Goal: Entertainment & Leisure: Consume media (video, audio)

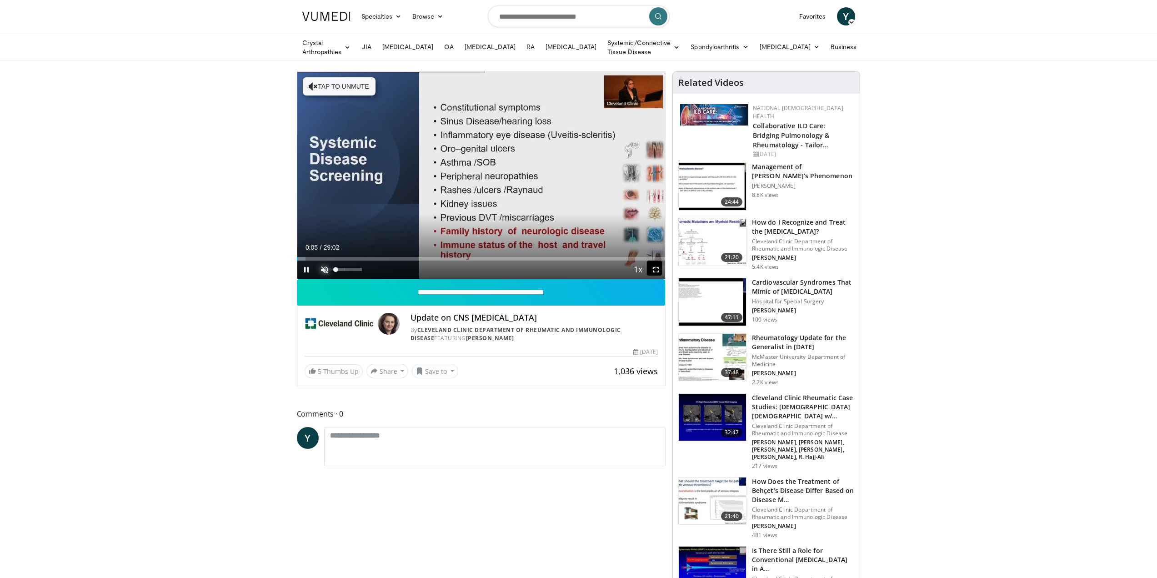
click at [325, 268] on span "Video Player" at bounding box center [325, 270] width 18 height 18
click at [368, 257] on div "Loaded : 2.84% 00:07 05:37" at bounding box center [481, 259] width 368 height 4
click at [450, 256] on video-js "**********" at bounding box center [481, 175] width 368 height 207
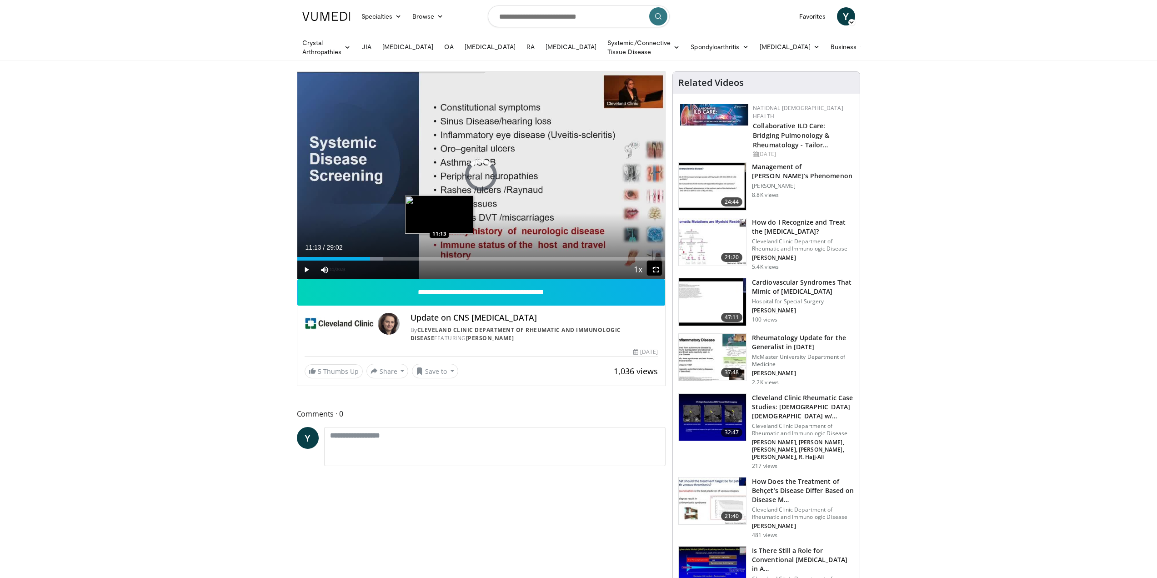
click at [439, 255] on div "Loaded : 23.33% 11:13 11:13" at bounding box center [481, 256] width 368 height 9
click at [493, 257] on div "Loaded : 0.00% 15:27 15:27" at bounding box center [481, 259] width 368 height 4
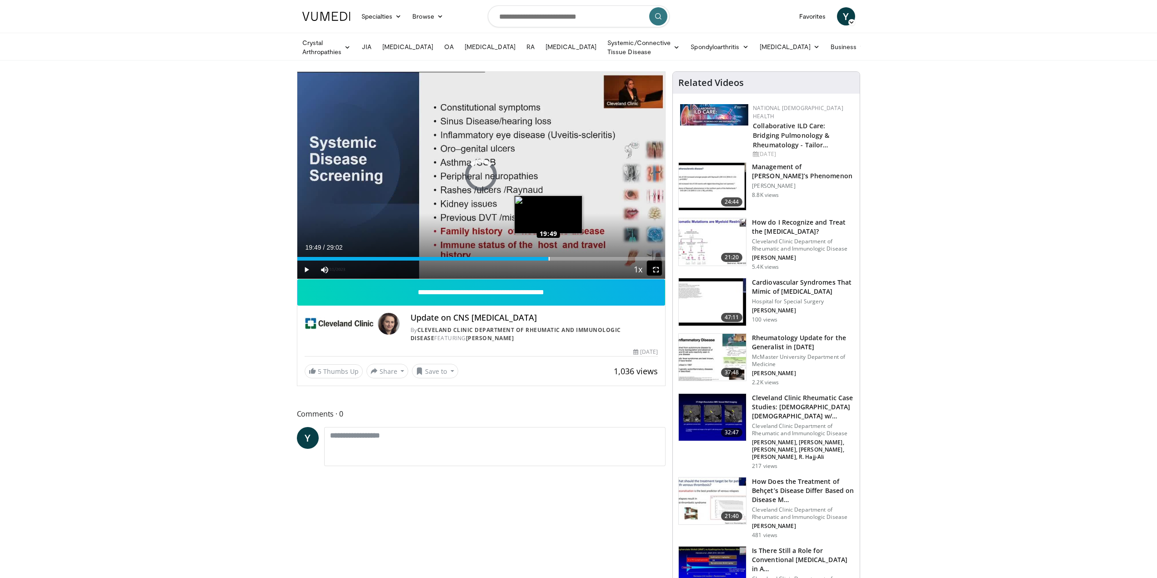
click at [548, 255] on div "Loaded : 57.38% 19:49 19:49" at bounding box center [481, 256] width 368 height 9
click at [590, 257] on div "Loaded : 72.29% 23:05 23:05" at bounding box center [481, 259] width 368 height 4
click at [623, 257] on div "Loaded : 81.48% 25:44 25:44" at bounding box center [481, 259] width 368 height 4
click at [645, 258] on div "Loaded : 93.53% 26:08 27:25" at bounding box center [481, 259] width 368 height 4
click at [613, 255] on div "Loaded : 0.00% 28:00 24:53" at bounding box center [481, 256] width 368 height 9
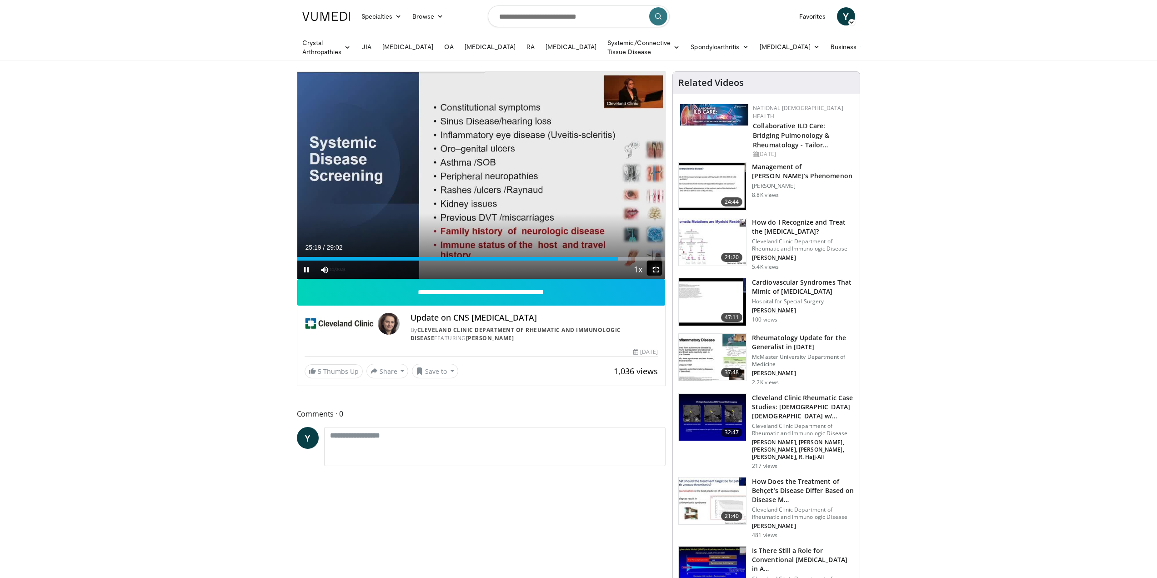
click at [657, 265] on span "Video Player" at bounding box center [656, 270] width 18 height 18
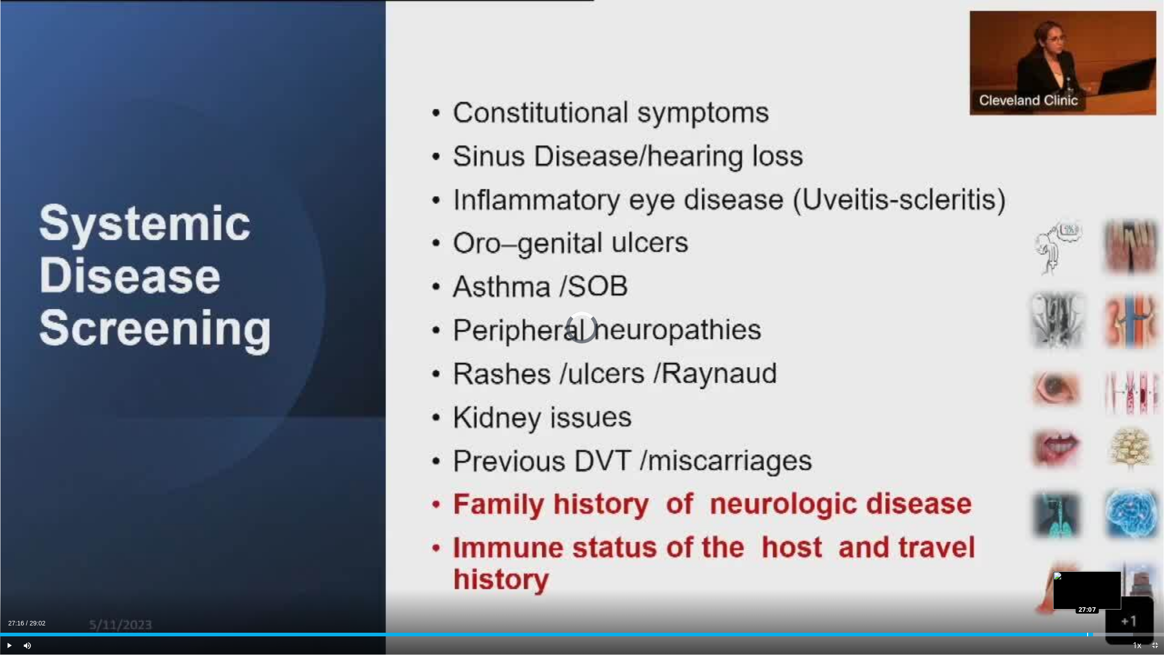
click at [1087, 578] on div "Loaded : 97.33% 27:16 27:07" at bounding box center [582, 635] width 1164 height 4
click at [1081, 578] on div "Loaded : 97.55% 27:13 26:58" at bounding box center [582, 632] width 1164 height 9
click at [10, 578] on span "Video Player" at bounding box center [9, 645] width 18 height 18
click at [8, 578] on span "Video Player" at bounding box center [9, 645] width 18 height 18
click at [1095, 578] on div "Loaded : 97.90% 27:19 27:19" at bounding box center [582, 632] width 1164 height 9
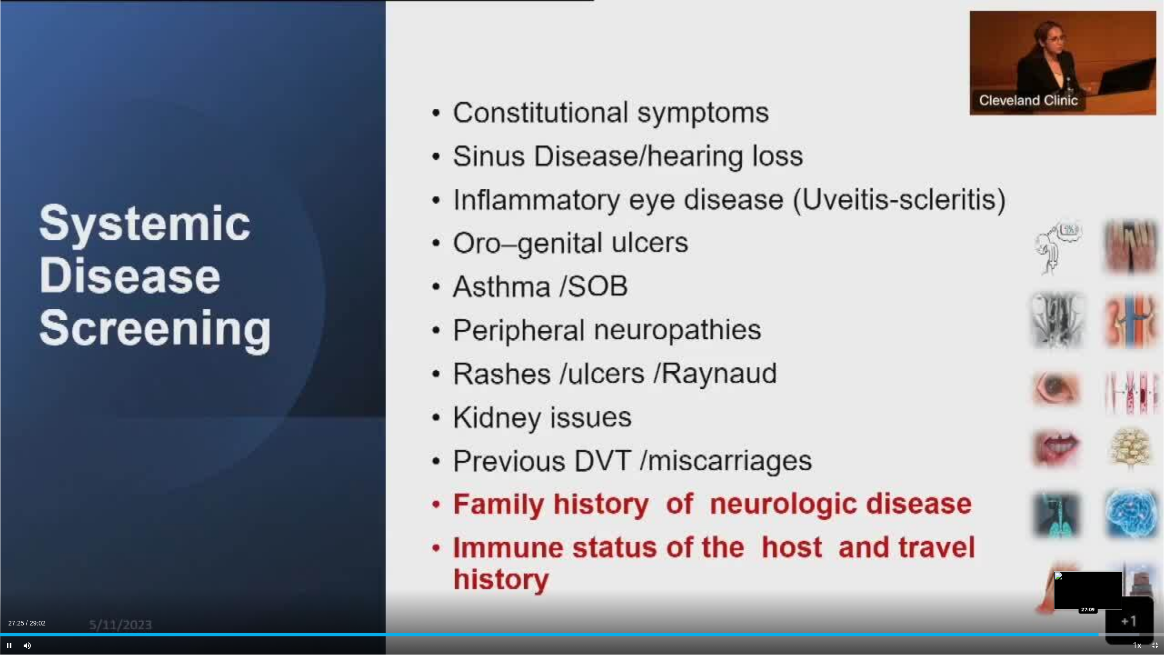
click at [1088, 578] on video-js "**********" at bounding box center [582, 327] width 1164 height 655
click at [1086, 578] on video-js "**********" at bounding box center [582, 327] width 1164 height 655
click at [1075, 578] on div "Loaded : 98.70% 27:37 26:49" at bounding box center [582, 635] width 1164 height 4
click at [1049, 578] on div "Loaded : 96.19% 26:54 26:10" at bounding box center [582, 635] width 1164 height 4
click at [9, 578] on span "Video Player" at bounding box center [9, 645] width 18 height 18
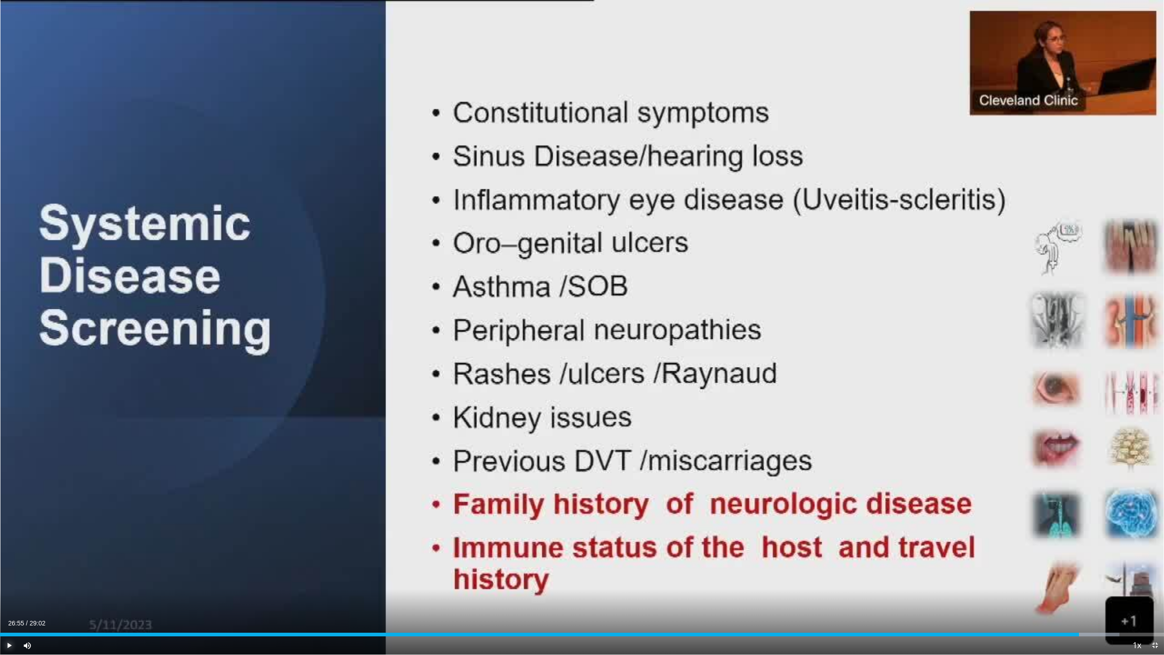
click at [9, 578] on span "Video Player" at bounding box center [9, 645] width 18 height 18
click at [8, 578] on span "Video Player" at bounding box center [9, 645] width 18 height 18
click at [10, 578] on span "Video Player" at bounding box center [9, 645] width 18 height 18
click at [8, 578] on video-js "**********" at bounding box center [582, 327] width 1164 height 655
click at [1097, 578] on div "Loaded : 98.12% 27:29 27:21" at bounding box center [582, 632] width 1164 height 9
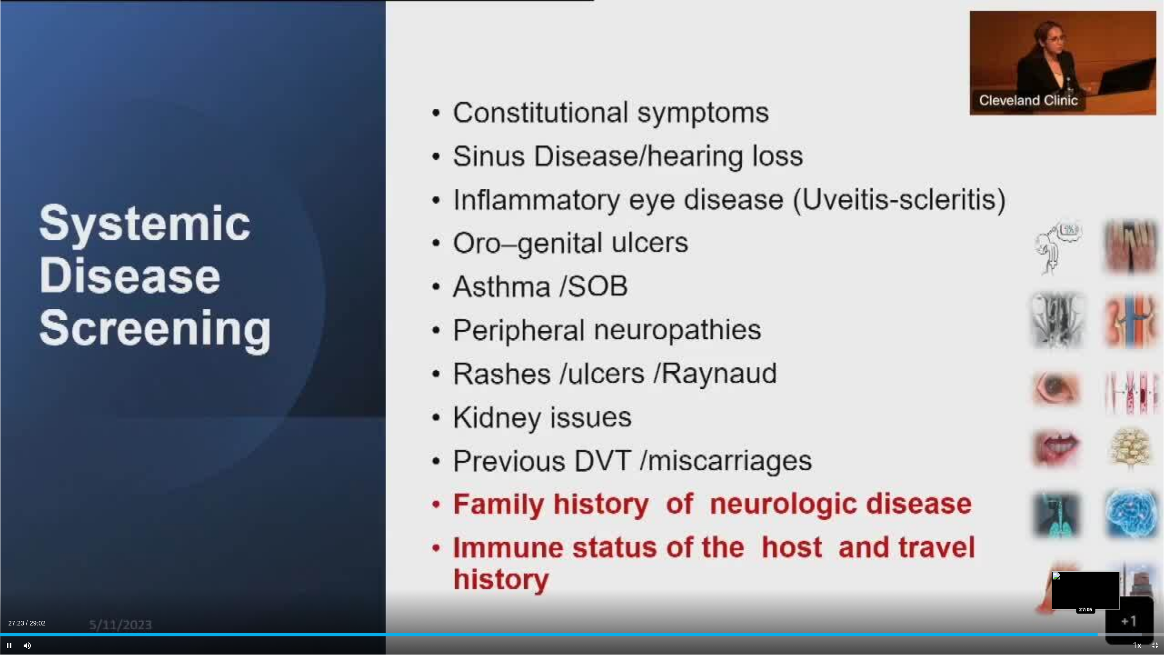
click at [1086, 578] on div "Loaded : 98.12% 27:23 27:05" at bounding box center [582, 632] width 1164 height 9
click at [9, 578] on video-js "**********" at bounding box center [582, 327] width 1164 height 655
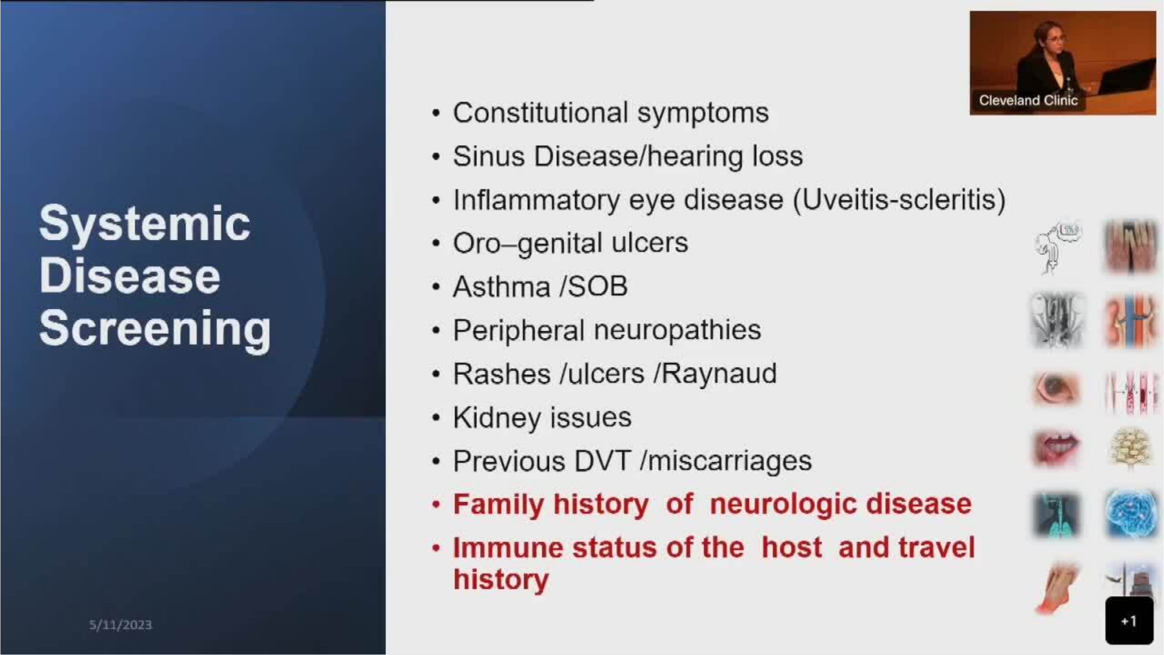
click at [1114, 578] on div "10 seconds Tap to unmute" at bounding box center [582, 327] width 1164 height 654
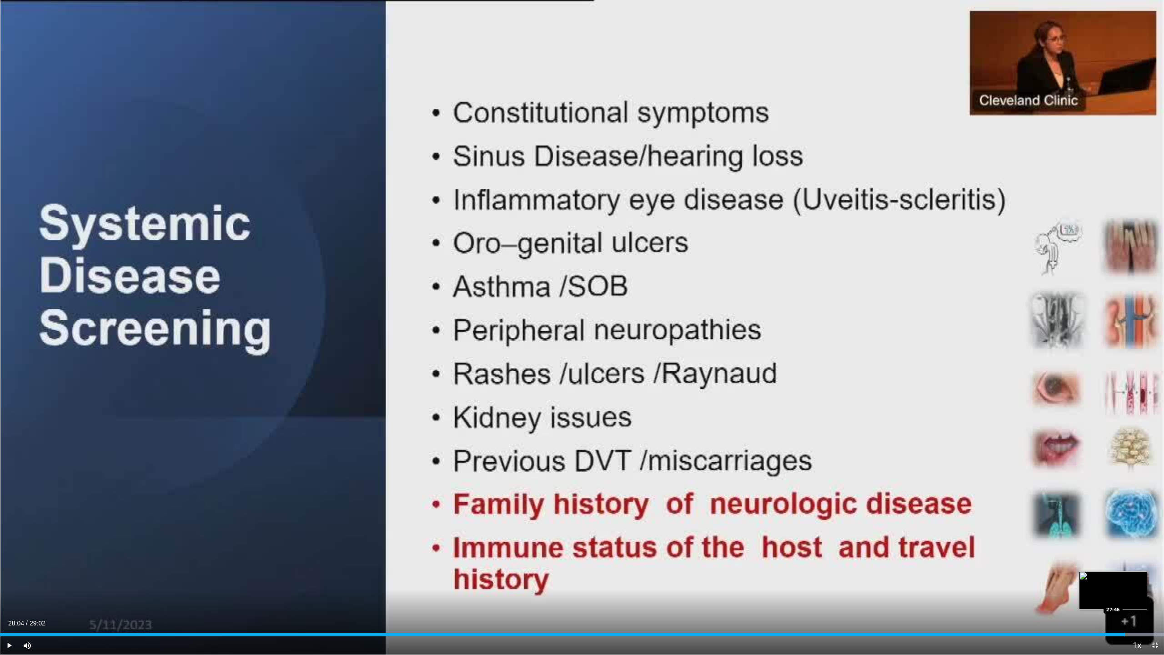
click at [1113, 578] on div "Loaded : 100.00% 28:04 27:46" at bounding box center [582, 632] width 1164 height 9
click at [9, 578] on span "Video Player" at bounding box center [9, 645] width 18 height 18
click at [1036, 578] on div "Loaded : 100.00% 28:57 25:50" at bounding box center [582, 635] width 1164 height 4
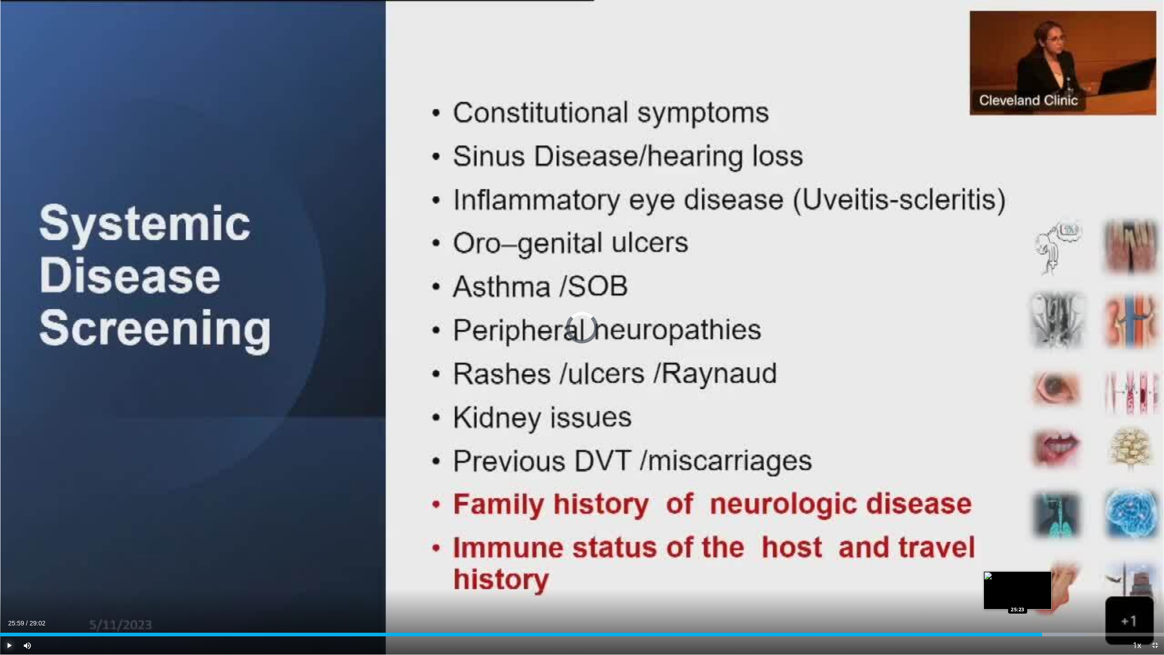
click at [1018, 578] on div "Loaded : 93.35% 26:00 25:23" at bounding box center [582, 635] width 1164 height 4
click at [11, 578] on span "Video Player" at bounding box center [9, 645] width 18 height 18
click at [8, 578] on span "Video Player" at bounding box center [9, 645] width 18 height 18
click at [1035, 578] on div "Loaded : 92.21% 25:49 25:49" at bounding box center [582, 635] width 1164 height 4
click at [1042, 578] on div "Loaded : 92.96% 26:00 25:59" at bounding box center [582, 632] width 1164 height 9
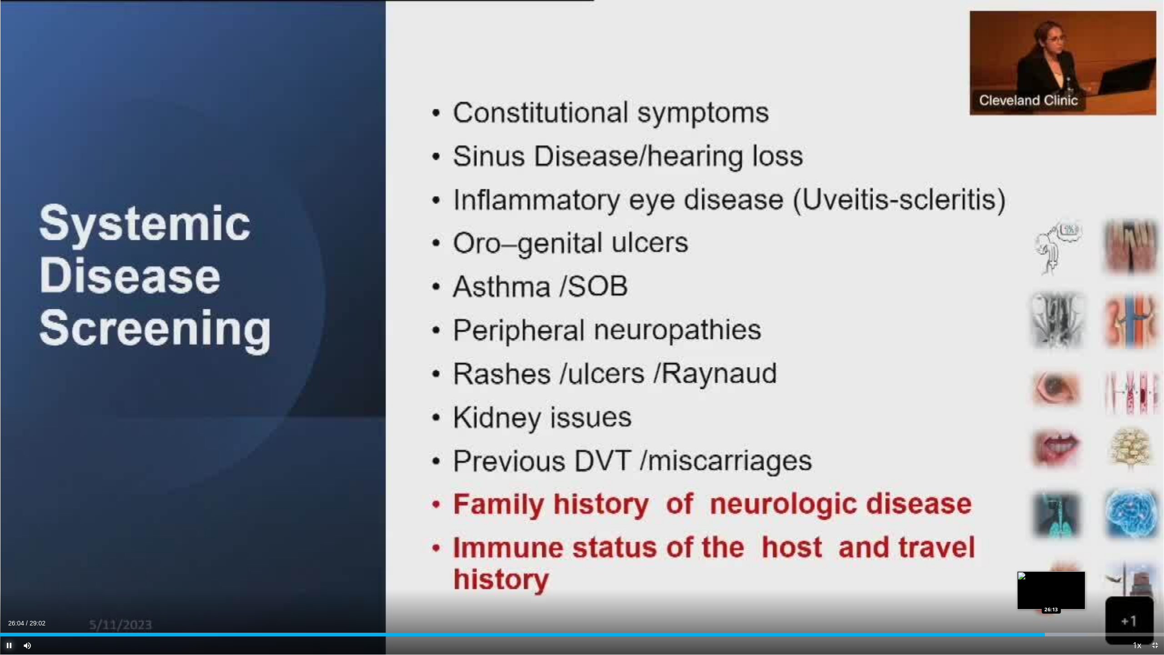
click at [1051, 578] on div "Progress Bar" at bounding box center [1054, 635] width 63 height 4
click at [1016, 578] on div "Loaded : 93.92% 26:15 25:22" at bounding box center [582, 632] width 1164 height 9
click at [991, 578] on div "24:44" at bounding box center [495, 635] width 991 height 4
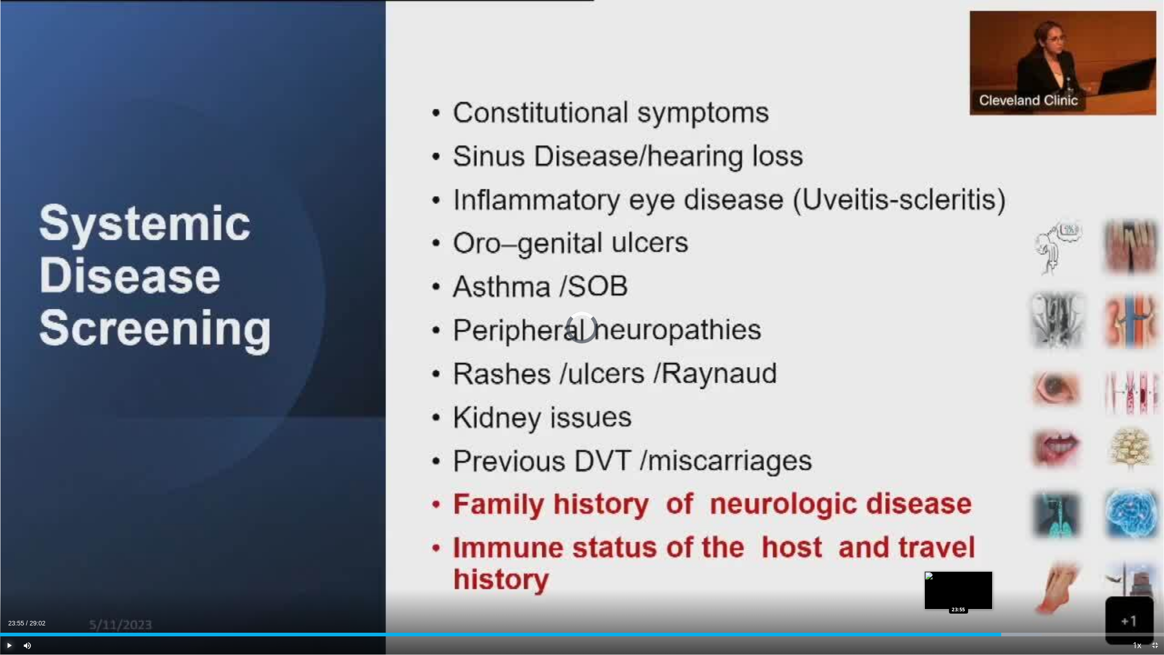
click at [959, 578] on div "Loaded : 89.51% 23:55 23:55" at bounding box center [582, 632] width 1164 height 9
click at [932, 578] on div "23:15" at bounding box center [466, 635] width 932 height 4
click at [9, 578] on span "Video Player" at bounding box center [9, 645] width 18 height 18
click at [8, 578] on span "Video Player" at bounding box center [9, 645] width 18 height 18
click at [899, 578] on div "23:27" at bounding box center [470, 635] width 940 height 4
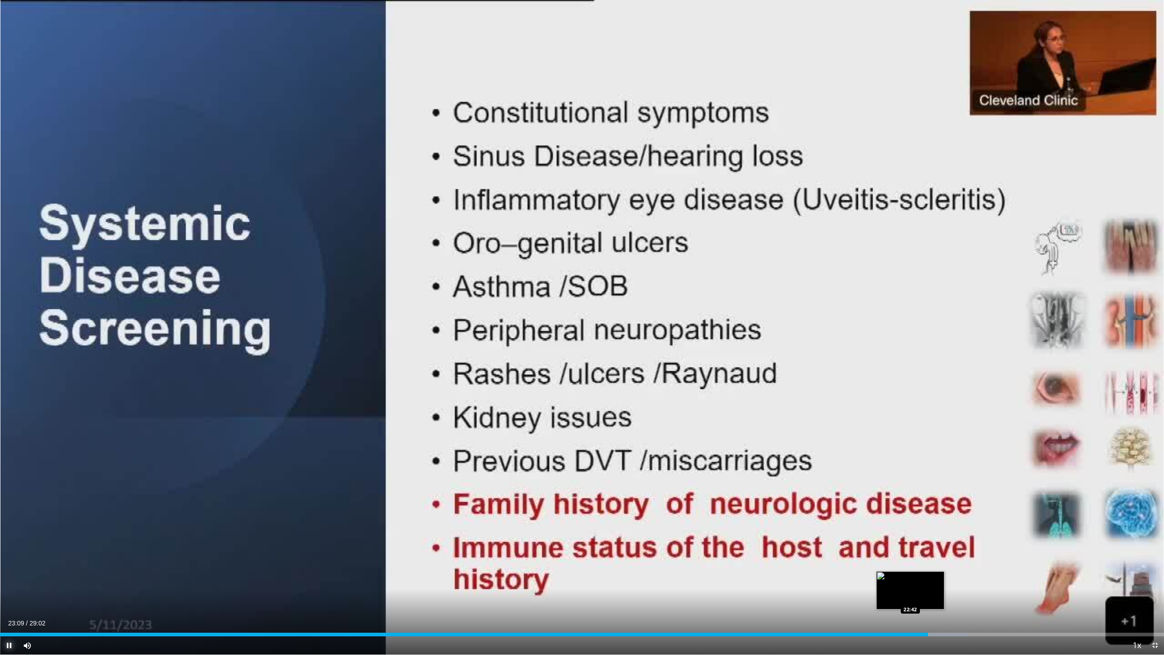
click at [910, 578] on div "Loaded : 83.20% 23:09 22:42" at bounding box center [582, 632] width 1164 height 9
click at [6, 578] on span "Video Player" at bounding box center [9, 645] width 18 height 18
click at [870, 578] on div "22:45" at bounding box center [456, 635] width 912 height 4
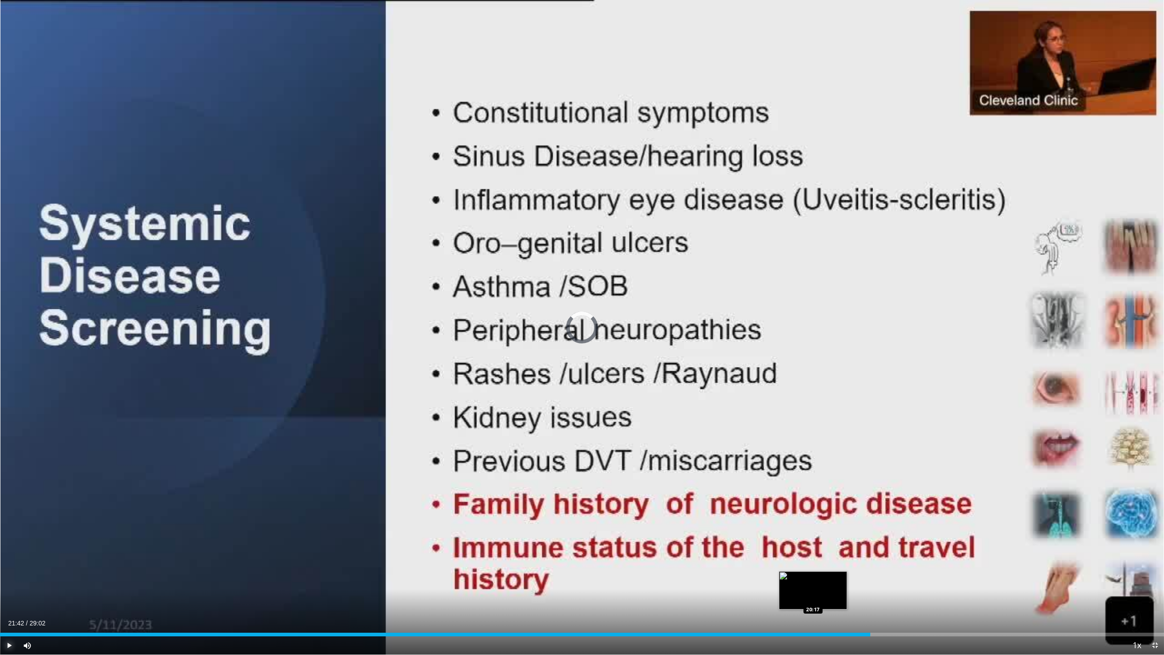
click at [813, 578] on div "Loaded : 0.00% 21:42 20:17" at bounding box center [582, 632] width 1164 height 9
click at [768, 578] on div "20:17" at bounding box center [406, 635] width 813 height 4
click at [719, 578] on div "19:09" at bounding box center [384, 635] width 768 height 4
click at [10, 578] on span "Video Player" at bounding box center [9, 645] width 18 height 18
click at [758, 578] on div "Loaded : 70.01% 18:54 18:54" at bounding box center [582, 632] width 1164 height 9
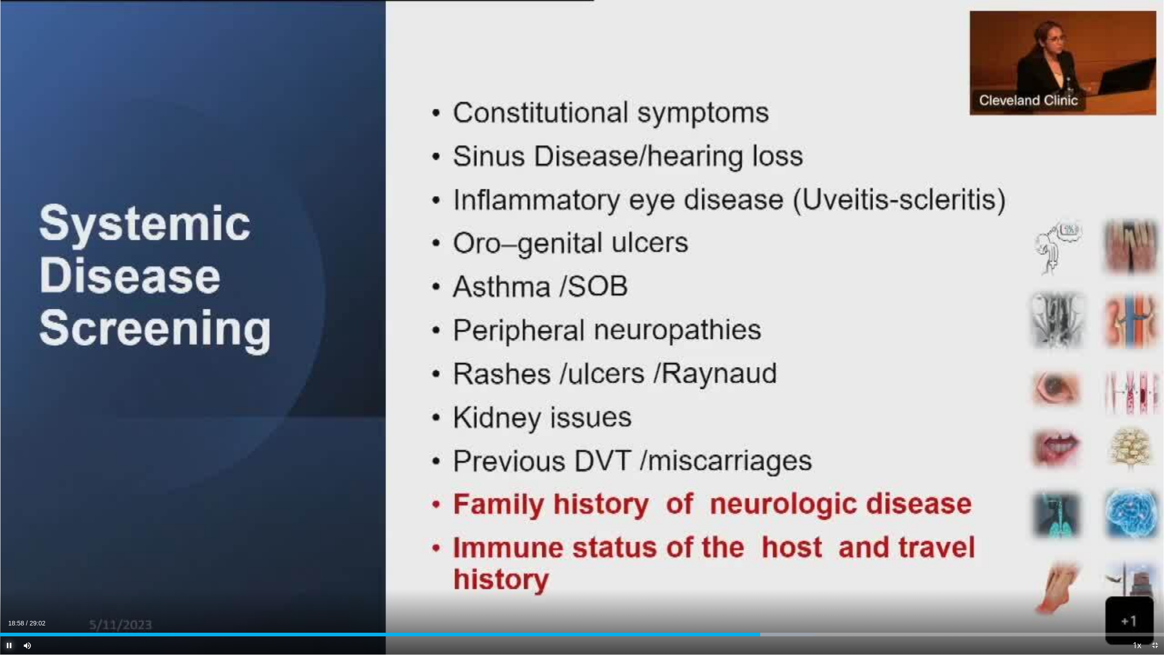
click at [10, 578] on span "Video Player" at bounding box center [9, 645] width 18 height 18
click at [8, 578] on span "Video Player" at bounding box center [9, 645] width 18 height 18
click at [9, 578] on span "Video Player" at bounding box center [9, 645] width 18 height 18
click at [8, 578] on span "Video Player" at bounding box center [9, 645] width 18 height 18
click at [856, 578] on div "Loaded : 78.55% 21:21 21:21" at bounding box center [582, 632] width 1164 height 9
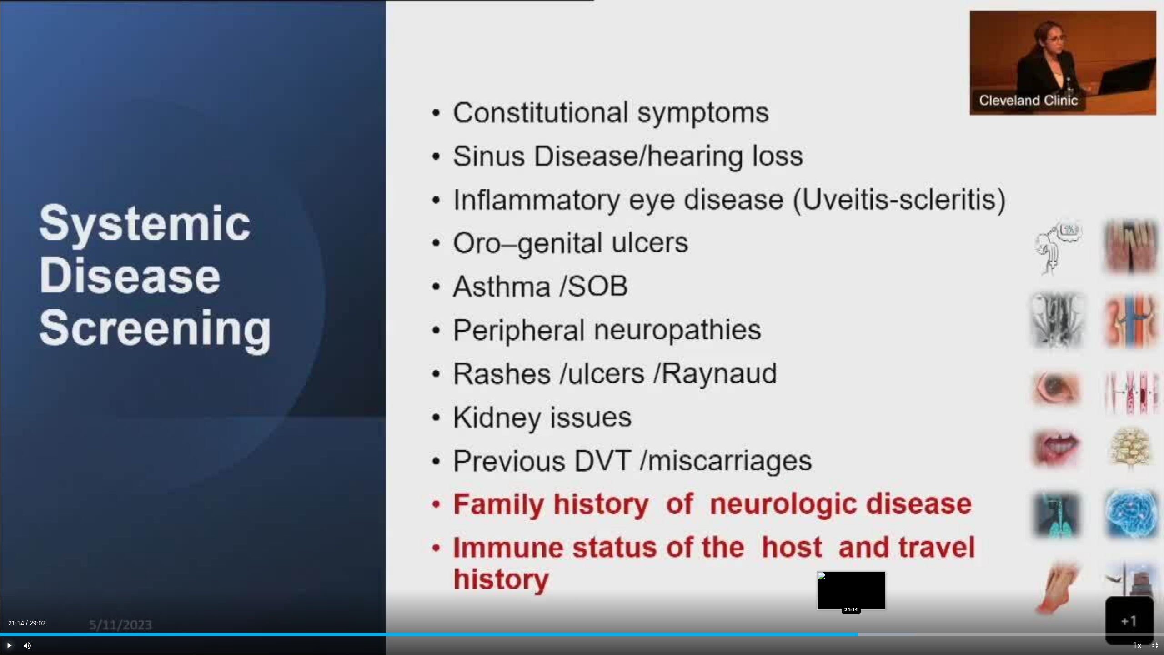
click at [851, 578] on div "21:24" at bounding box center [429, 635] width 858 height 4
click at [865, 578] on div "Loaded : 75.13% 21:35 21:35" at bounding box center [582, 632] width 1164 height 9
click at [840, 578] on div "Loaded : 72.30% 20:57 20:57" at bounding box center [582, 632] width 1164 height 9
click at [794, 578] on div "Loaded : 0.00% 20:58 19:48" at bounding box center [582, 635] width 1164 height 4
click at [764, 578] on div "19:02" at bounding box center [382, 635] width 764 height 4
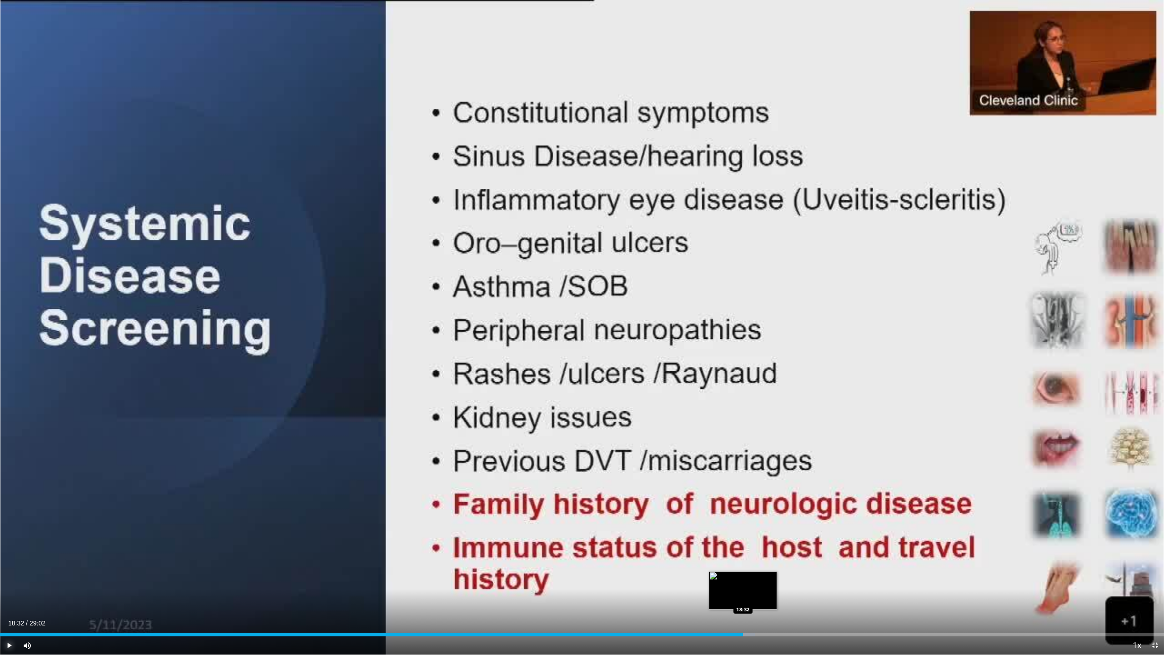
click at [743, 578] on div "Loaded : 64.84% 18:32 18:32" at bounding box center [582, 632] width 1164 height 9
click at [789, 578] on div "Loaded : 69.44% 19:41 19:41" at bounding box center [582, 635] width 1164 height 4
click at [782, 578] on div "19:42" at bounding box center [395, 635] width 790 height 4
click at [769, 578] on div "Loaded : 71.15% 19:32 19:11" at bounding box center [582, 632] width 1164 height 9
click at [1156, 578] on video-js "**********" at bounding box center [582, 327] width 1164 height 655
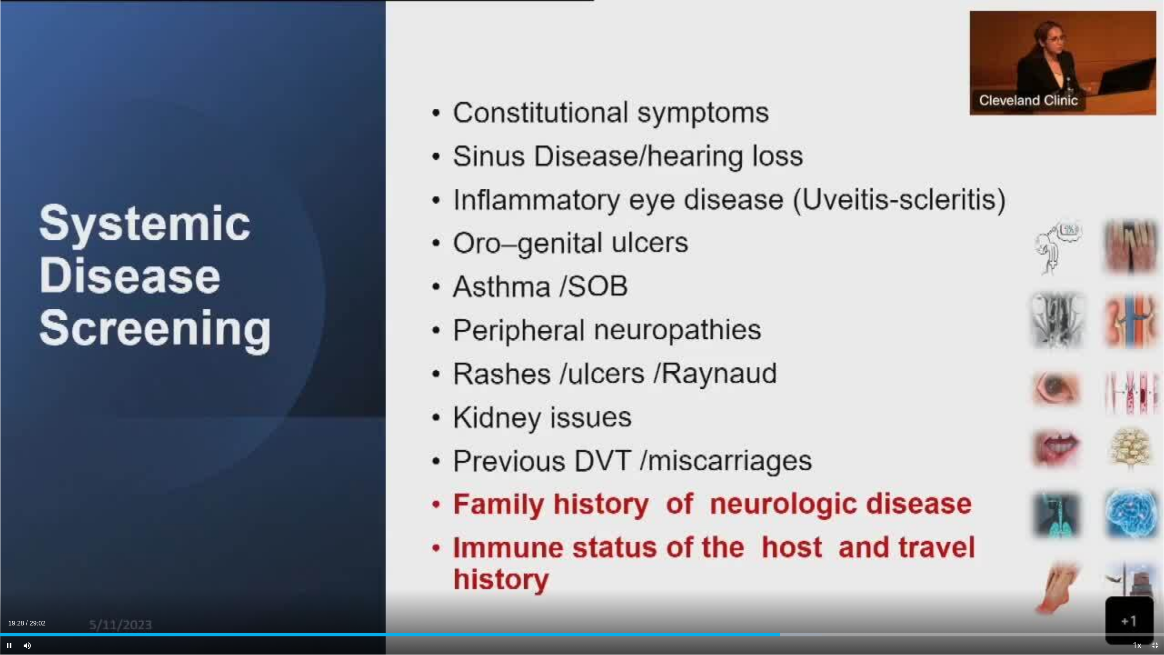
click at [1154, 578] on span "Video Player" at bounding box center [1155, 645] width 18 height 18
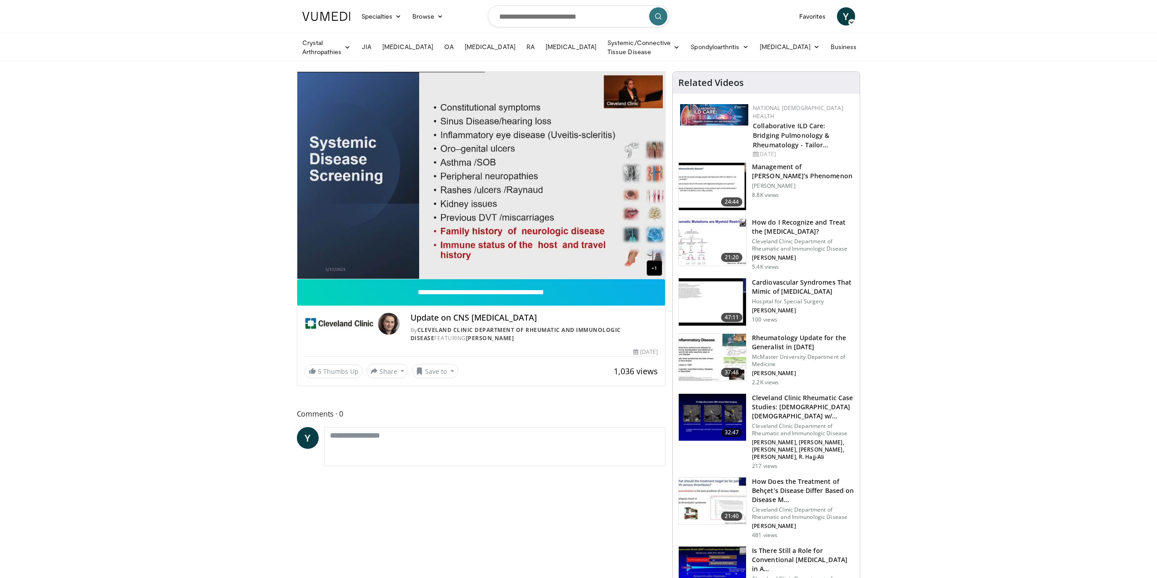
click at [710, 176] on img at bounding box center [712, 186] width 67 height 47
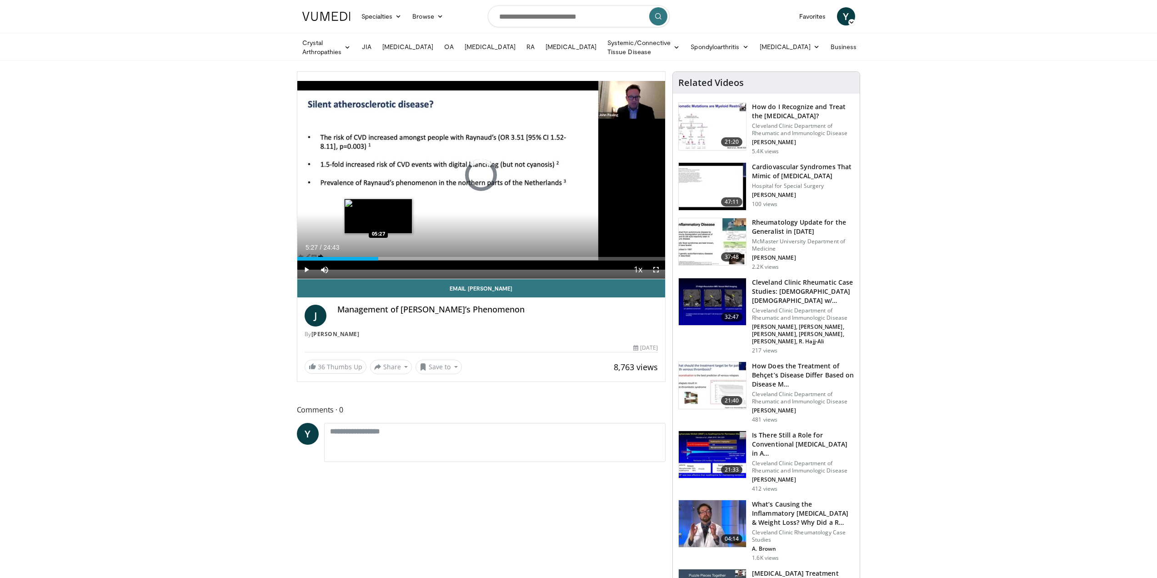
click at [378, 254] on div "Loaded : 0.00% 05:27 05:27" at bounding box center [481, 256] width 368 height 9
click at [496, 253] on video-js "**********" at bounding box center [481, 175] width 368 height 207
click at [476, 257] on div "Loaded : 26.97% 05:37 12:01" at bounding box center [481, 259] width 368 height 4
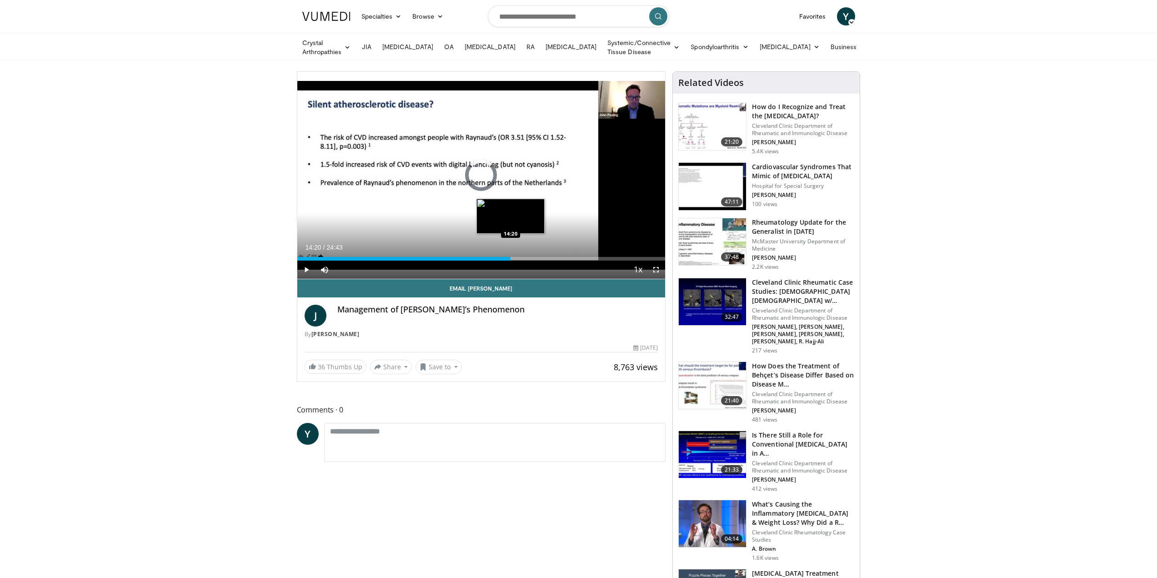
click at [511, 257] on div "Loaded : 0.00% 14:20 14:20" at bounding box center [481, 259] width 368 height 4
click at [531, 254] on div "Loaded : 62.71% 14:26 15:41" at bounding box center [481, 256] width 368 height 9
click at [656, 267] on span "Video Player" at bounding box center [656, 270] width 18 height 18
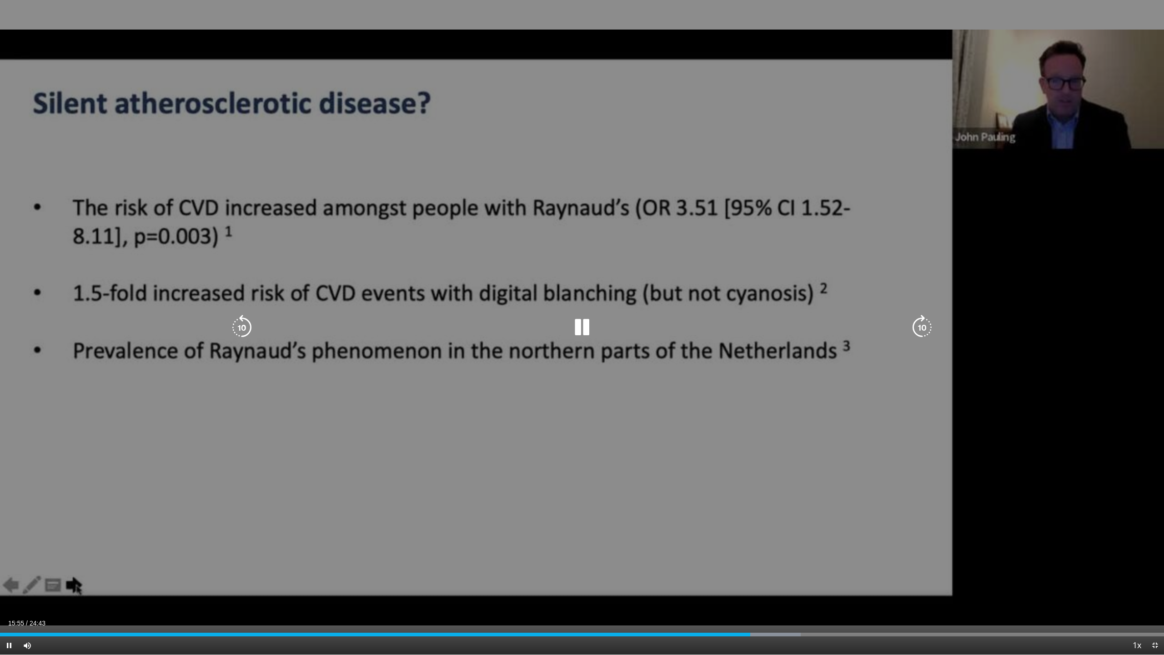
click at [782, 578] on video-js "**********" at bounding box center [582, 327] width 1164 height 655
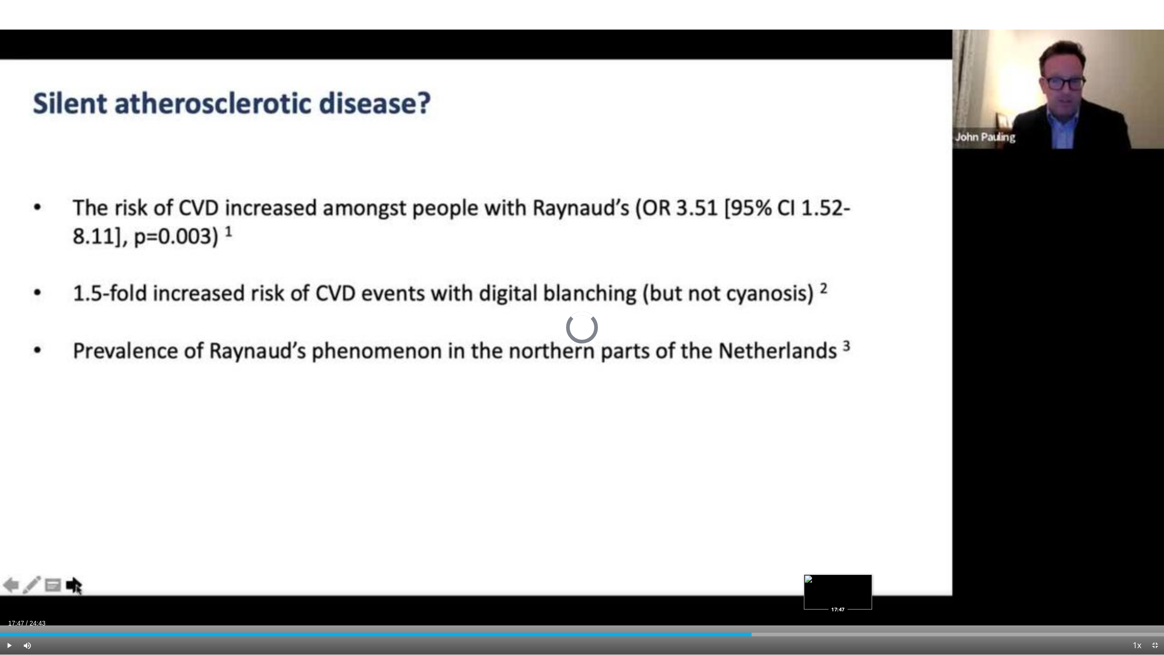
click at [838, 578] on div "Loaded : 0.00% 15:57 17:47" at bounding box center [582, 632] width 1164 height 9
click at [904, 578] on div "Loaded : 76.87% 19:11 19:11" at bounding box center [582, 632] width 1164 height 9
click at [918, 578] on div "Loaded : 82.27% 19:29 19:28" at bounding box center [582, 635] width 1164 height 4
click at [929, 578] on div "Loaded : 80.24% 19:43 19:42" at bounding box center [582, 632] width 1164 height 9
click at [899, 578] on div "19:04" at bounding box center [449, 635] width 899 height 4
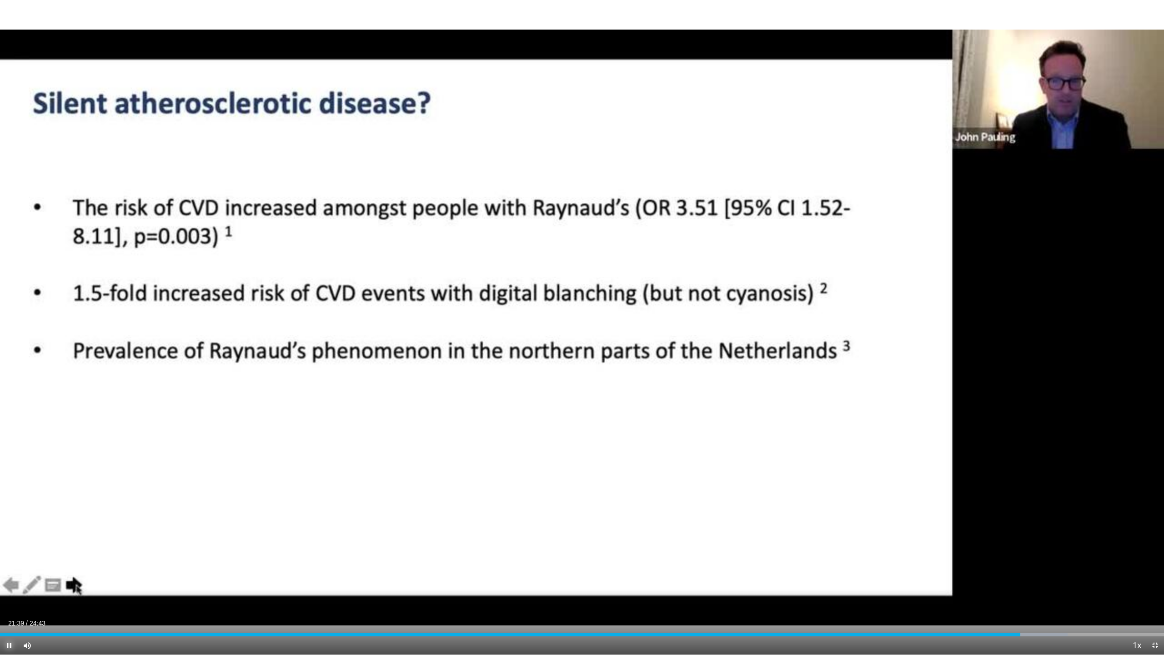
click at [9, 578] on span "Video Player" at bounding box center [9, 645] width 18 height 18
click at [1155, 578] on span "Video Player" at bounding box center [1155, 645] width 18 height 18
